Goal: Download file/media

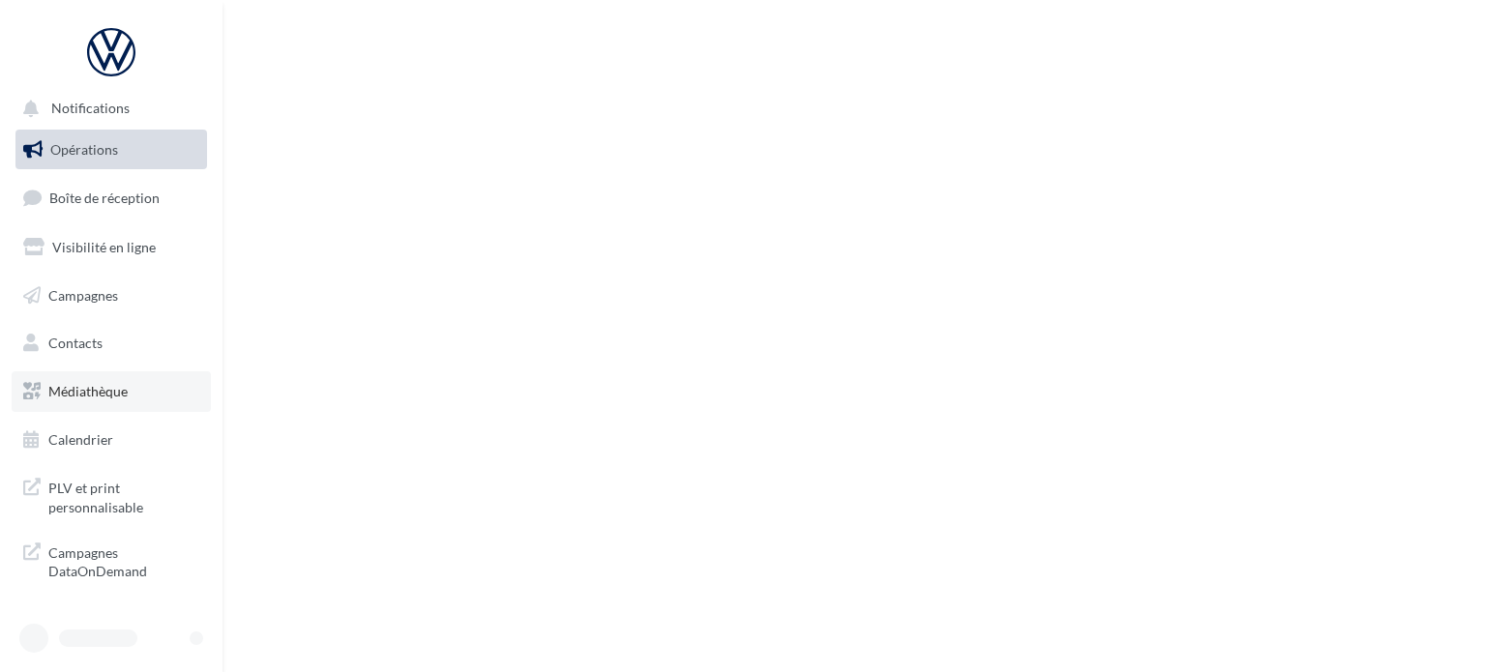
click at [101, 393] on span "Médiathèque" at bounding box center [87, 391] width 79 height 16
click at [153, 399] on link "Médiathèque" at bounding box center [111, 391] width 199 height 41
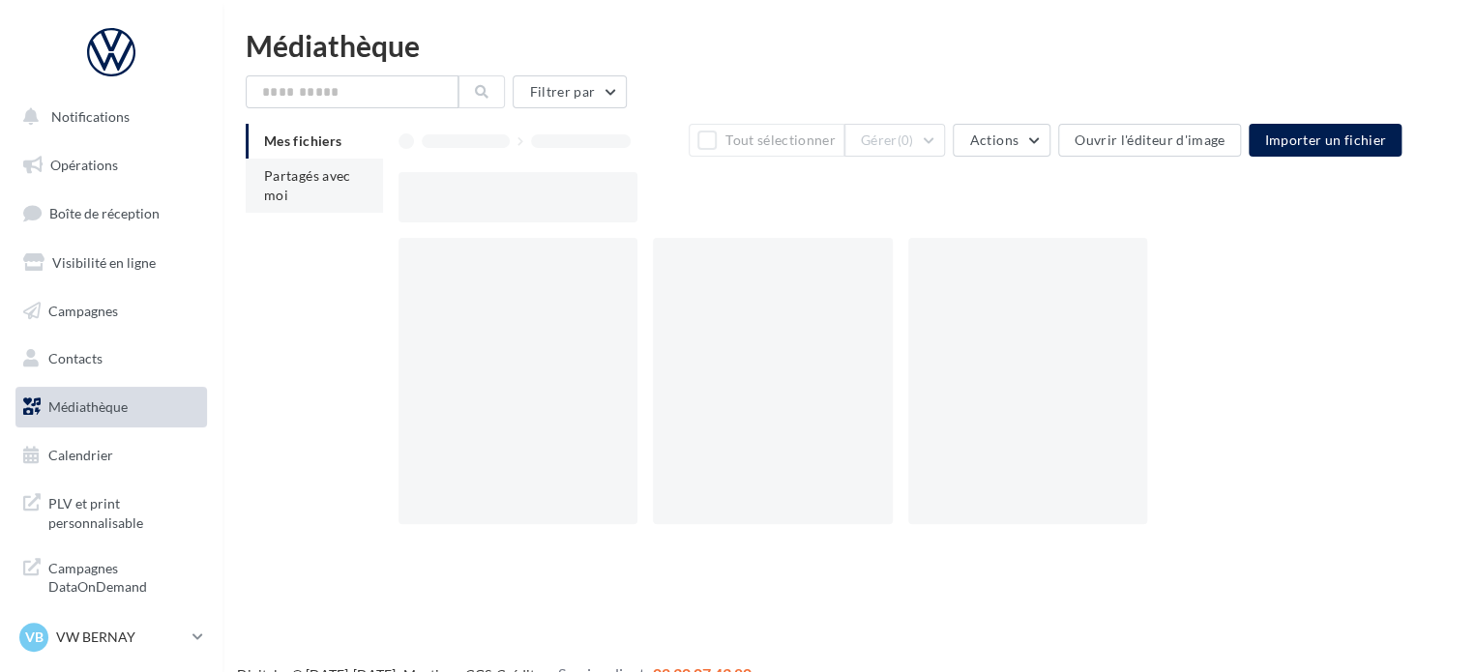
click at [293, 163] on li "Partagés avec moi" at bounding box center [314, 186] width 137 height 54
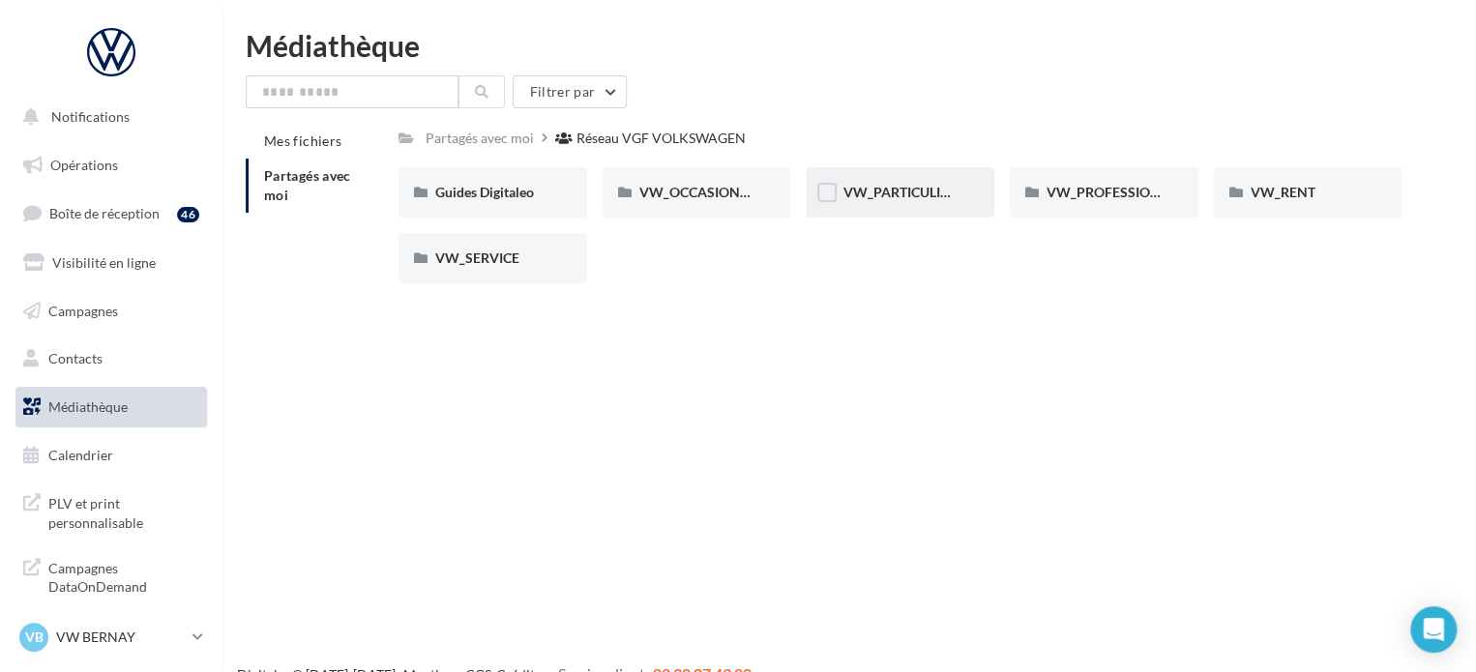
click at [917, 198] on span "VW_PARTICULIERS" at bounding box center [903, 192] width 121 height 16
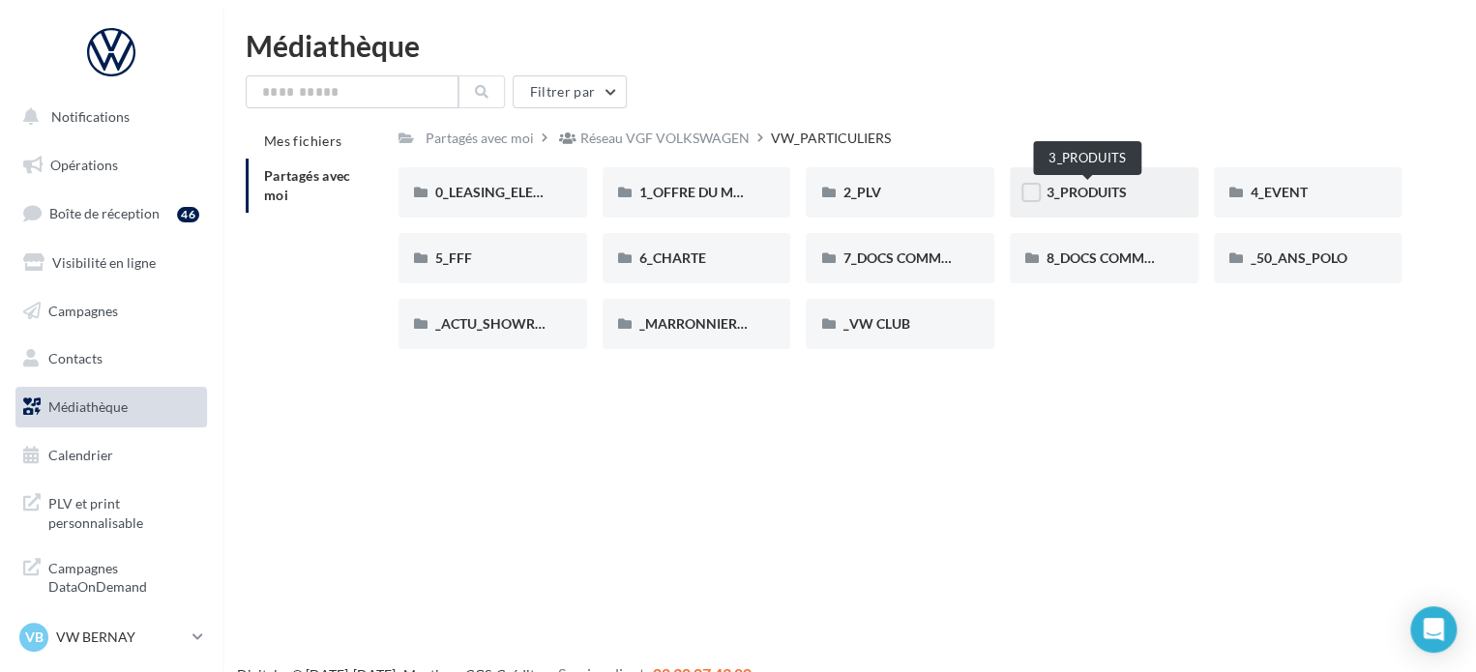
click at [1098, 189] on span "3_PRODUITS" at bounding box center [1087, 192] width 80 height 16
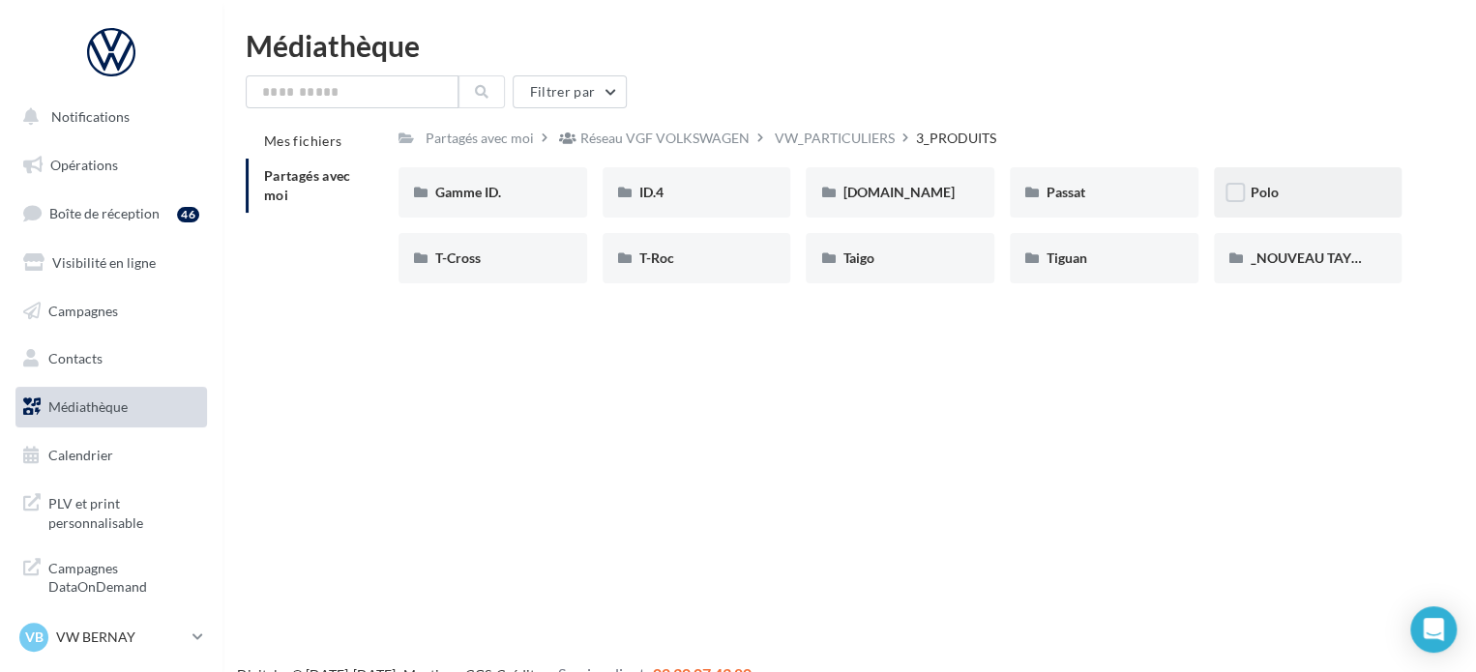
click at [1321, 170] on div "Polo" at bounding box center [1308, 192] width 189 height 50
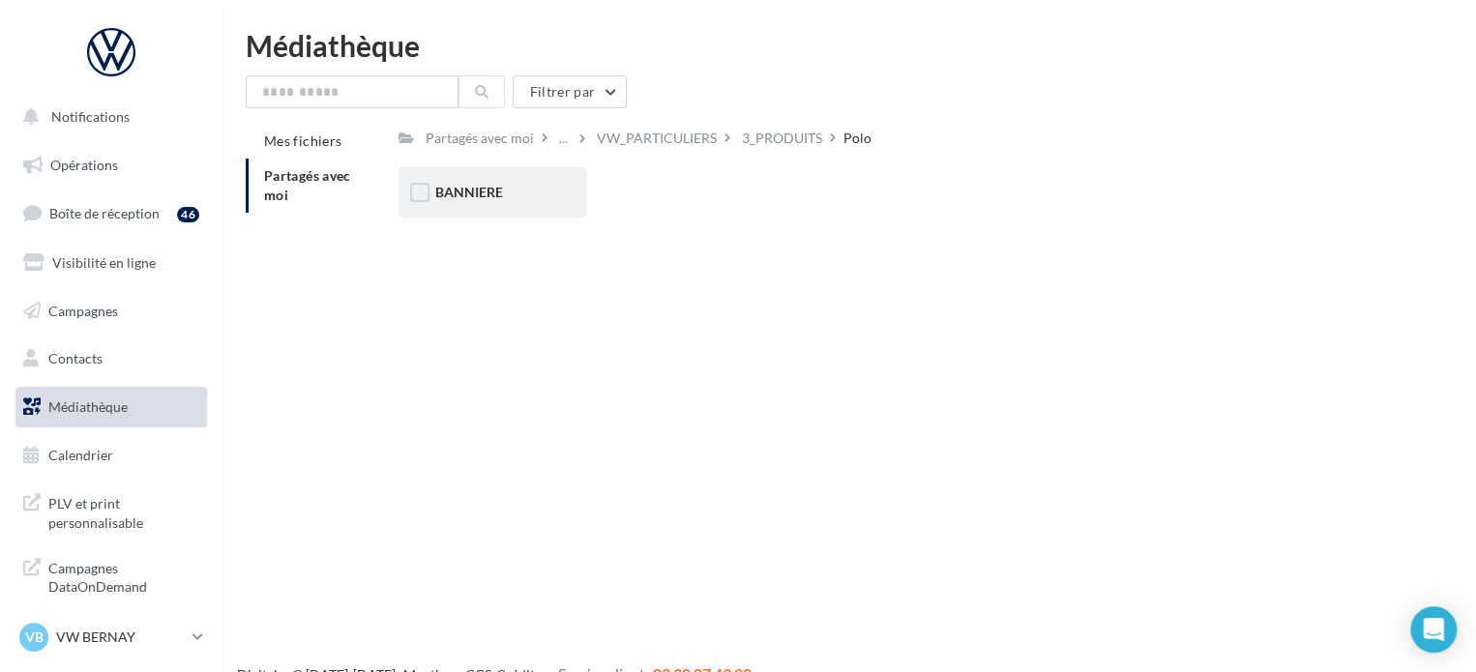
click at [482, 170] on div "BANNIERE" at bounding box center [493, 192] width 189 height 50
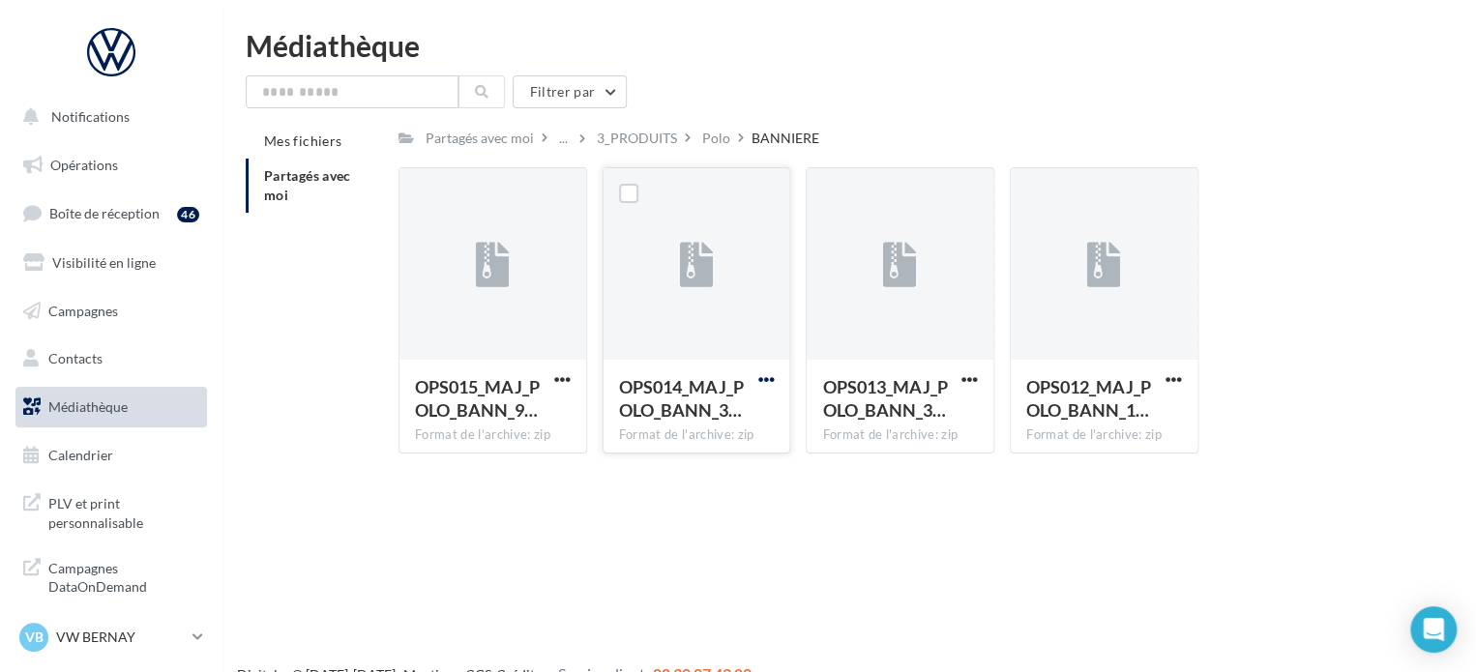
click at [757, 377] on span "button" at bounding box center [765, 379] width 16 height 16
click at [735, 401] on button "Télécharger" at bounding box center [680, 418] width 193 height 50
click at [563, 386] on span "button" at bounding box center [562, 379] width 16 height 16
click at [528, 412] on button "Télécharger" at bounding box center [477, 418] width 193 height 50
click at [1169, 381] on span "button" at bounding box center [1174, 379] width 16 height 16
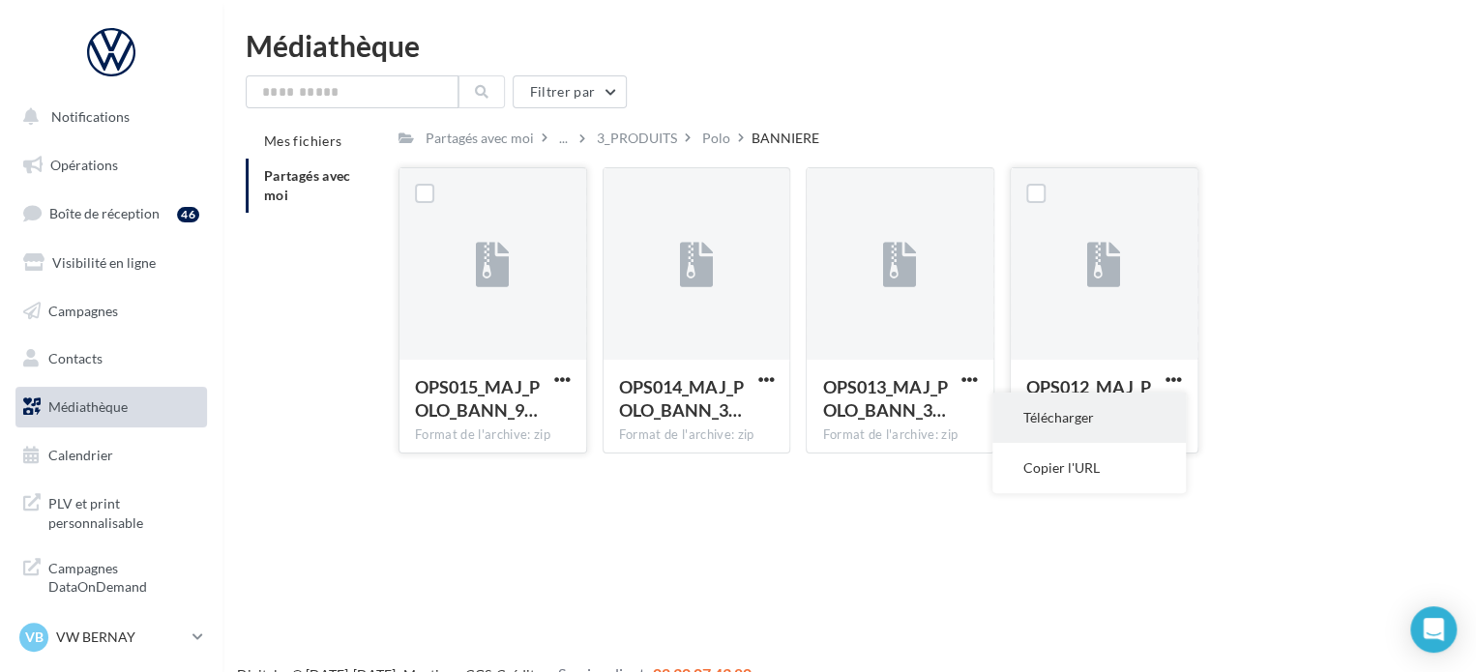
click at [1163, 429] on button "Télécharger" at bounding box center [1088, 418] width 193 height 50
click at [497, 143] on div "Partagés avec moi" at bounding box center [480, 138] width 108 height 19
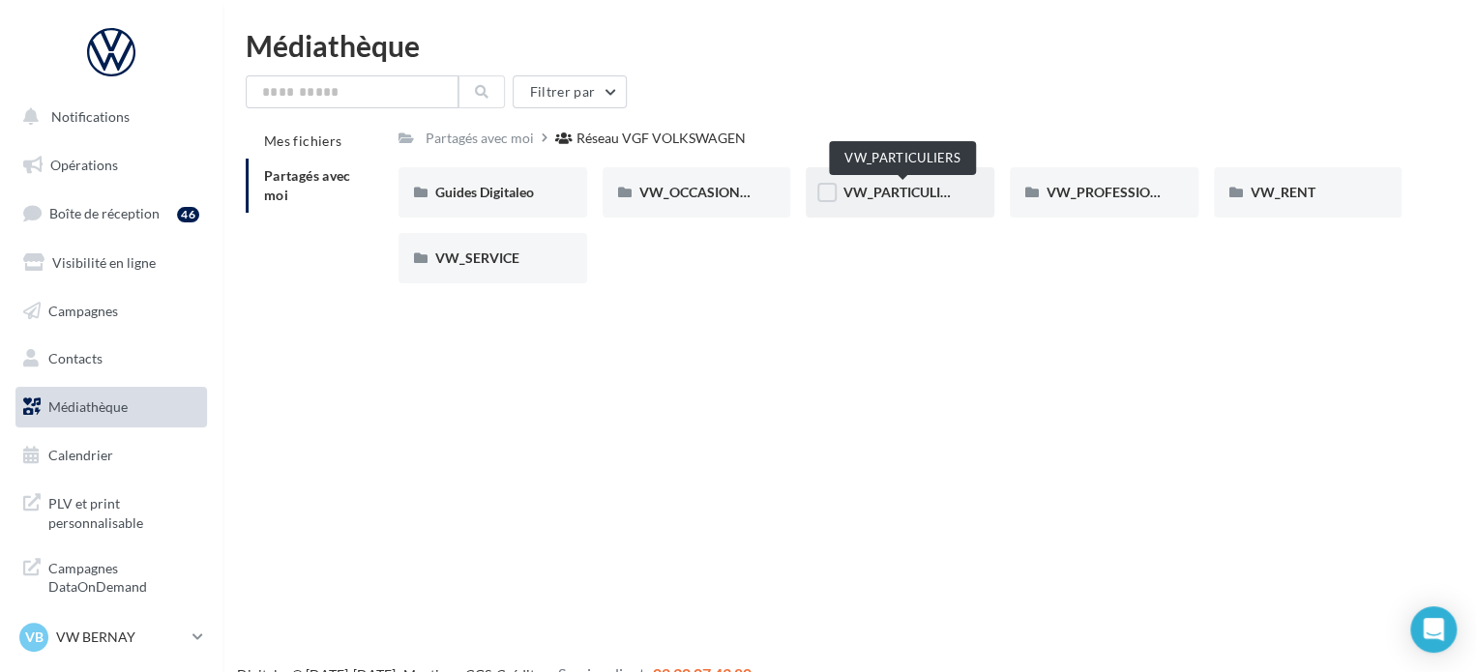
click at [924, 192] on span "VW_PARTICULIERS" at bounding box center [903, 192] width 121 height 16
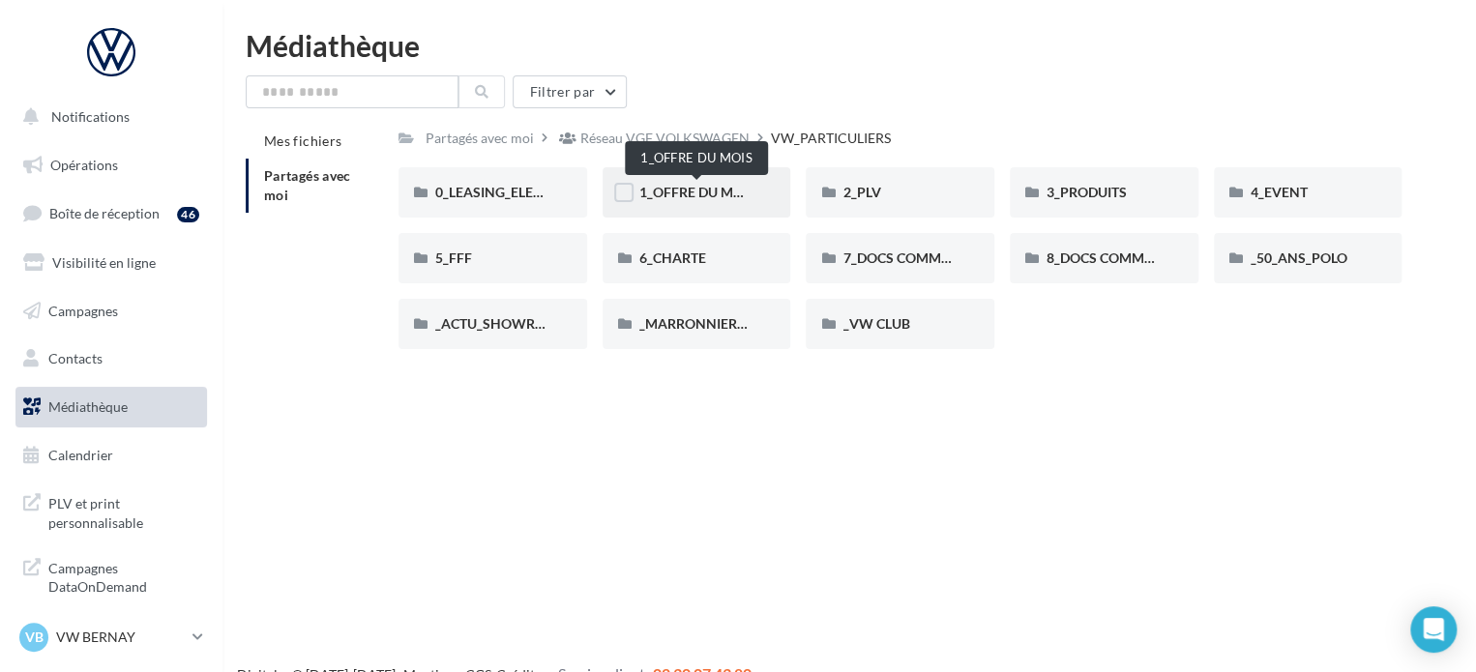
click at [669, 195] on span "1_OFFRE DU MOIS" at bounding box center [697, 192] width 116 height 16
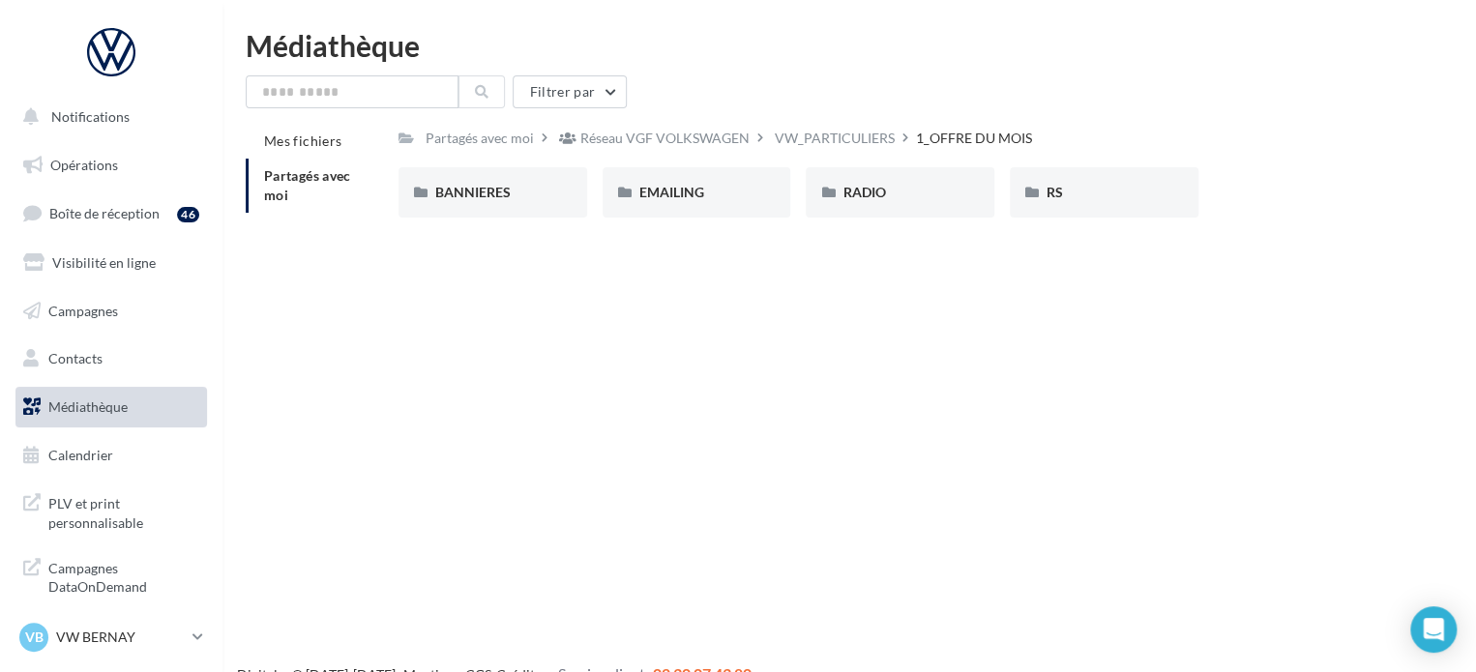
click at [1258, 178] on div "BANNIERES BANNIERES EMAILING EMAILING RADIO RADIO RS RS" at bounding box center [908, 200] width 1019 height 66
click at [1138, 204] on div "RS" at bounding box center [1104, 192] width 189 height 50
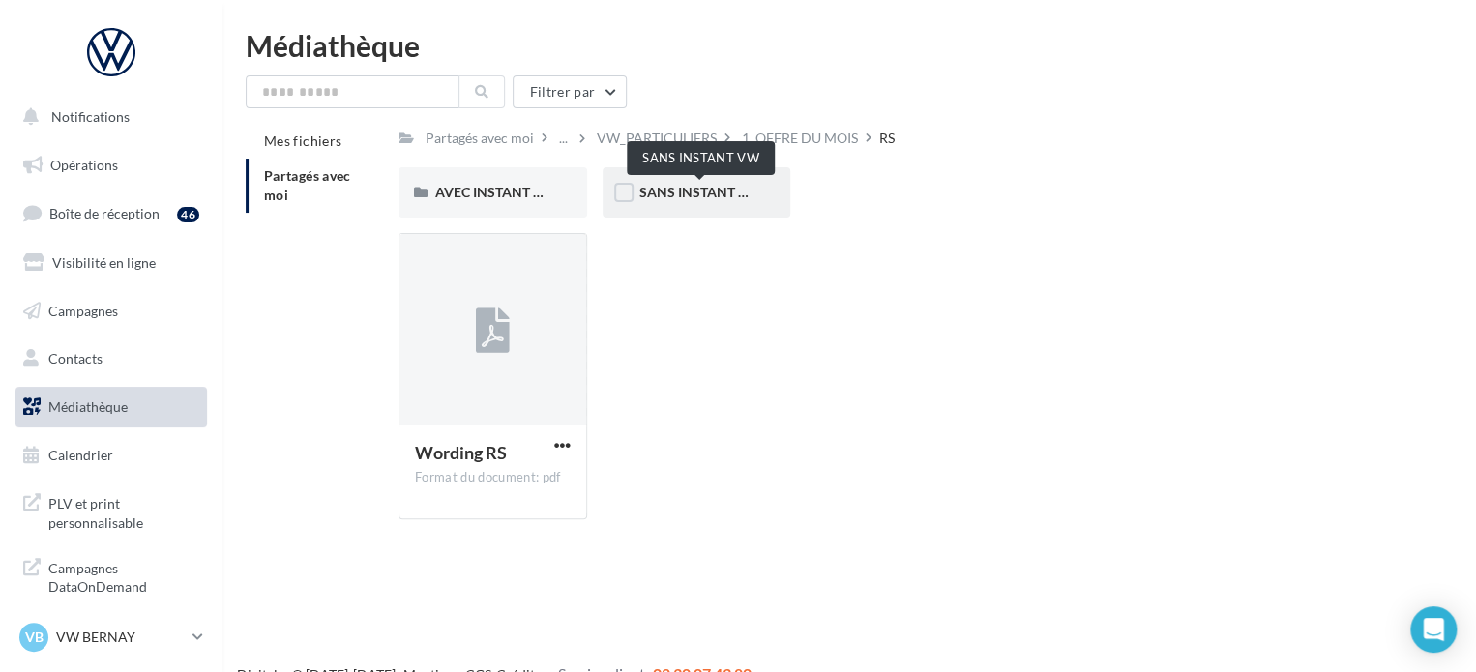
click at [693, 198] on span "SANS INSTANT VW" at bounding box center [700, 192] width 123 height 16
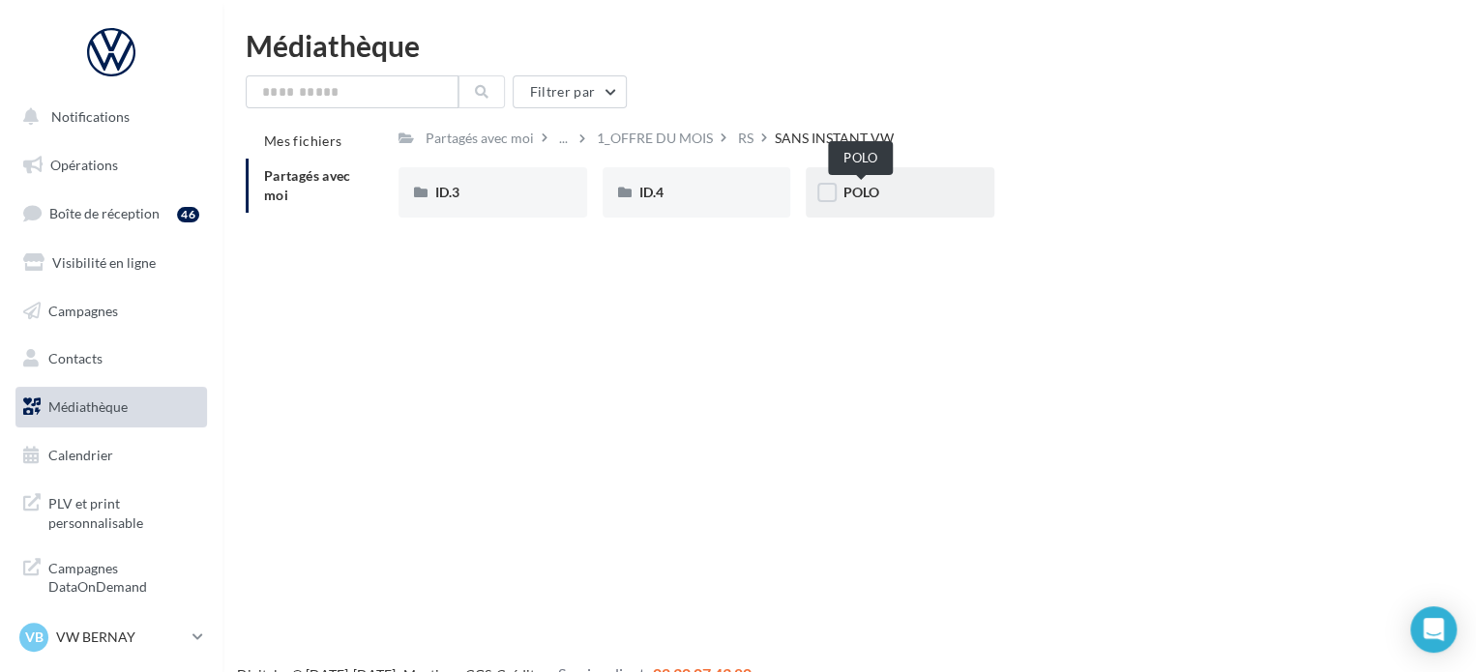
click at [843, 199] on span "POLO" at bounding box center [861, 192] width 36 height 16
